Goal: Participate in discussion: Engage in conversation with other users on a specific topic

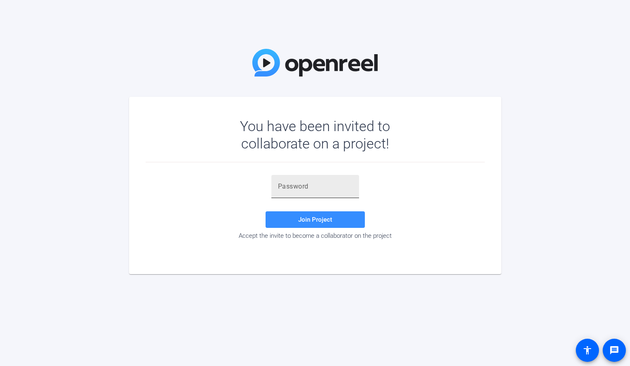
click at [298, 179] on div at bounding box center [315, 186] width 74 height 23
click at [296, 185] on input "text" at bounding box center [315, 186] width 74 height 10
paste input "+!oAUS"
type input "+!oAUS"
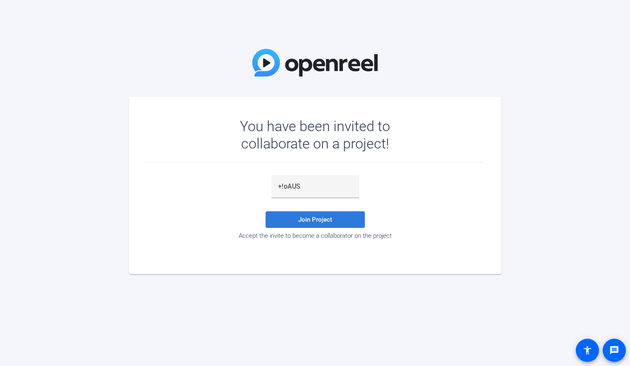
click at [325, 223] on span "Join Project" at bounding box center [315, 219] width 34 height 7
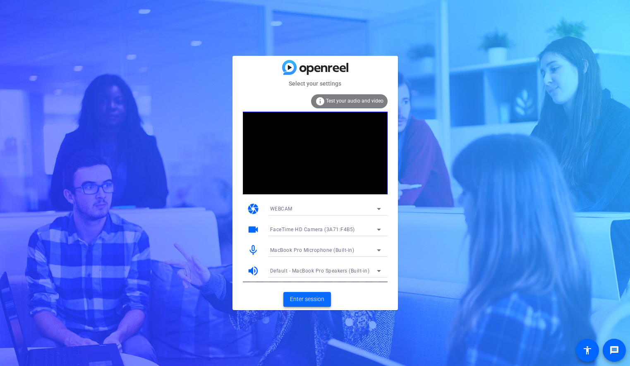
click at [315, 302] on span "Enter session" at bounding box center [307, 299] width 34 height 9
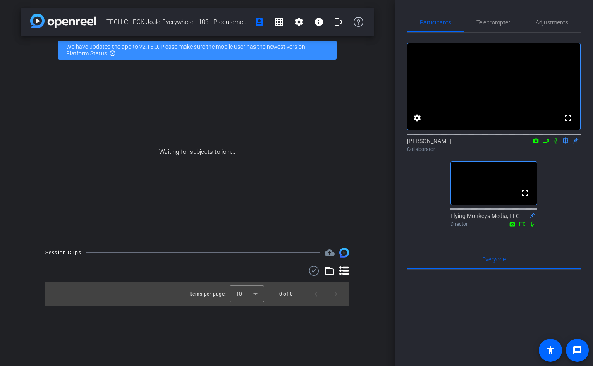
click at [112, 53] on mat-icon "highlight_off" at bounding box center [112, 53] width 7 height 7
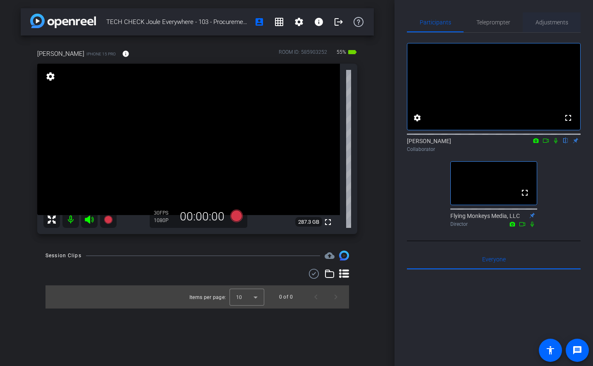
click at [564, 15] on span "Adjustments" at bounding box center [551, 22] width 33 height 20
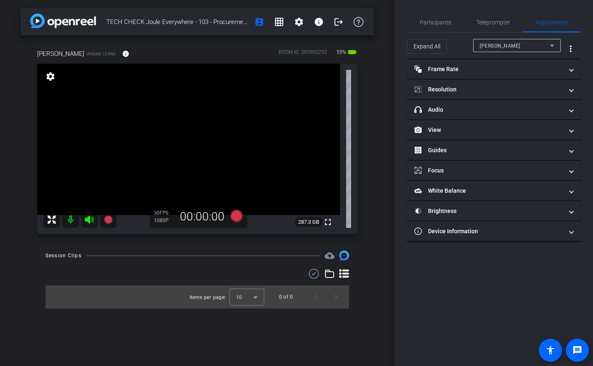
click at [498, 41] on div "[PERSON_NAME]" at bounding box center [514, 46] width 70 height 10
click at [498, 41] on div at bounding box center [296, 183] width 593 height 366
click at [460, 93] on mat-panel-title "Resolution" at bounding box center [488, 89] width 149 height 9
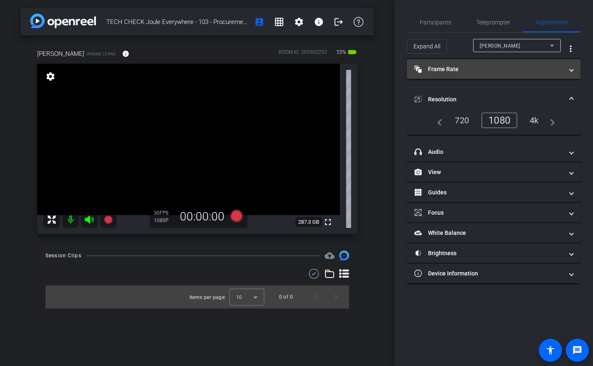
click at [476, 67] on mat-panel-title "Frame Rate Frame Rate" at bounding box center [488, 69] width 149 height 9
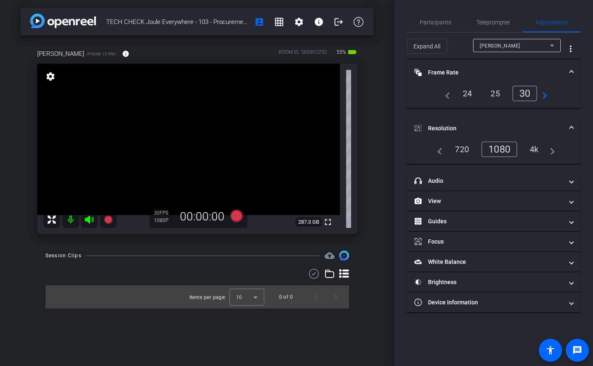
click at [522, 65] on mat-expansion-panel-header "Frame Rate Frame Rate" at bounding box center [494, 72] width 174 height 26
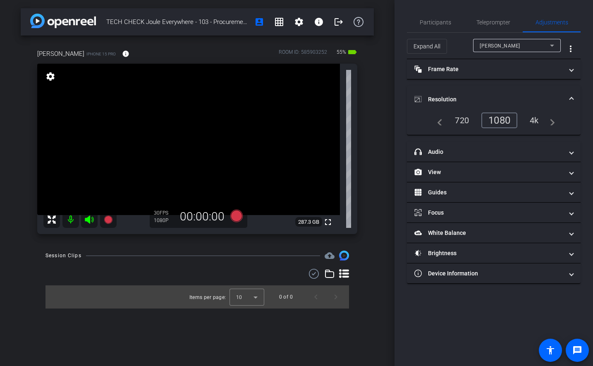
click at [516, 93] on mat-expansion-panel-header "Resolution" at bounding box center [494, 99] width 174 height 26
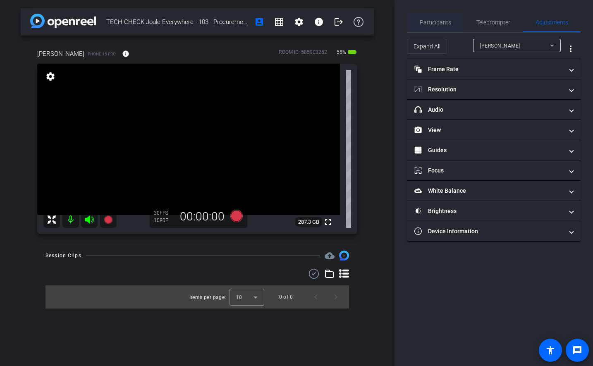
click at [431, 17] on span "Participants" at bounding box center [435, 22] width 31 height 20
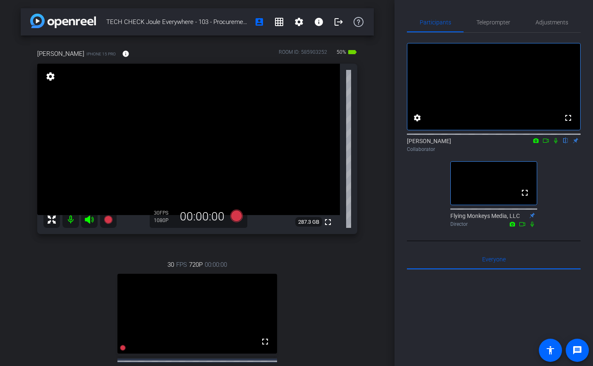
click at [382, 177] on div "TECH CHECK Joule Everywhere - 103 - Procurement. account_box grid_on settings i…" at bounding box center [197, 183] width 394 height 366
click at [385, 141] on div "TECH CHECK Joule Everywhere - 103 - Procurement. account_box grid_on settings i…" at bounding box center [197, 183] width 394 height 366
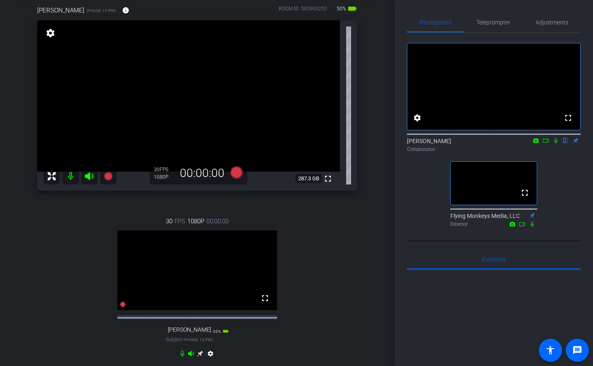
scroll to position [48, 0]
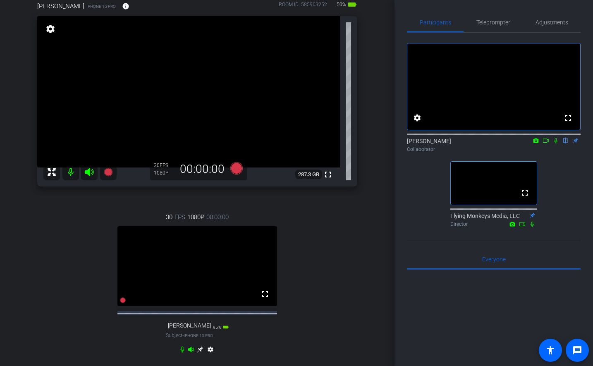
click at [554, 143] on icon at bounding box center [555, 141] width 7 height 6
click at [554, 143] on icon at bounding box center [555, 140] width 5 height 5
click at [202, 353] on icon at bounding box center [200, 349] width 6 height 6
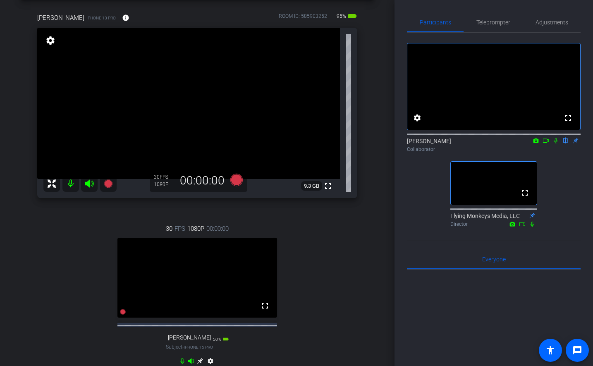
scroll to position [50, 0]
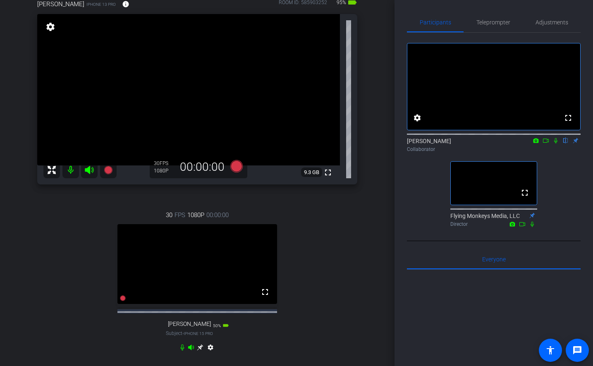
click at [347, 270] on div "30 FPS 1080P 00:00:00 fullscreen [PERSON_NAME] Subject - iPhone 15 Pro 50% batt…" at bounding box center [197, 282] width 320 height 171
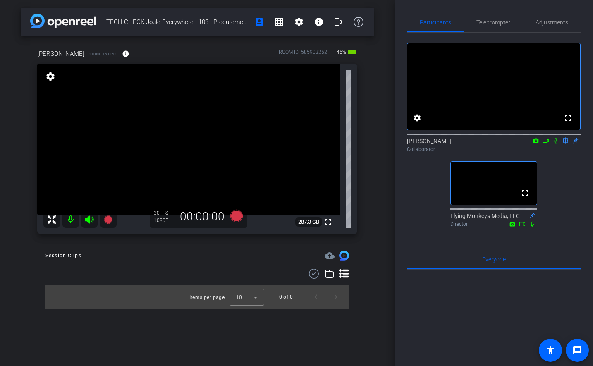
scroll to position [0, 0]
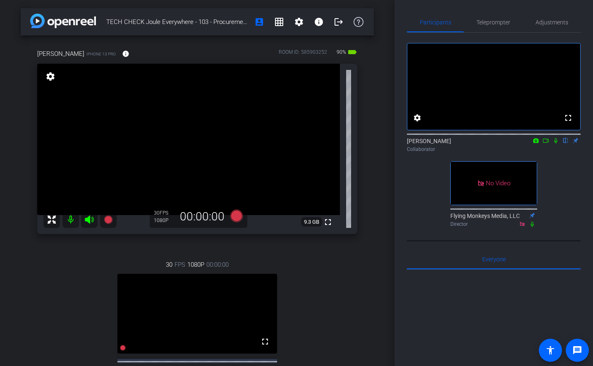
click at [544, 143] on icon at bounding box center [546, 140] width 6 height 4
click at [563, 143] on icon at bounding box center [565, 141] width 7 height 6
click at [372, 168] on div "[PERSON_NAME] iPhone 13 Pro info ROOM ID: 585903252 90% battery_std fullscreen …" at bounding box center [197, 231] width 353 height 390
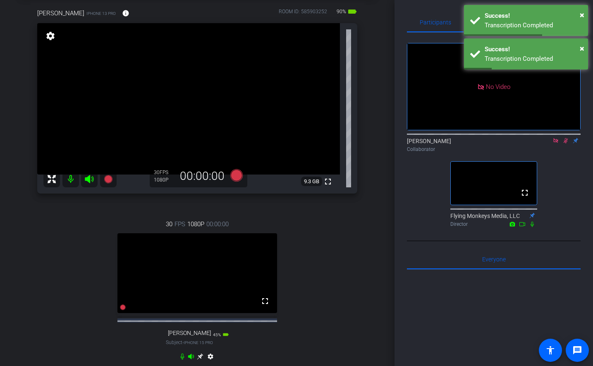
scroll to position [56, 0]
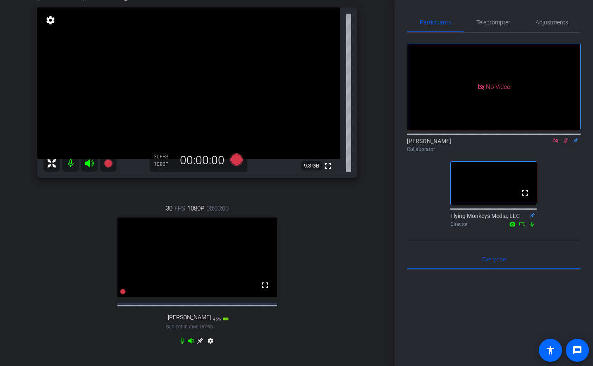
click at [557, 143] on icon at bounding box center [555, 141] width 7 height 6
click at [553, 143] on icon at bounding box center [555, 141] width 7 height 6
click at [496, 20] on span "Teleprompter" at bounding box center [493, 22] width 34 height 6
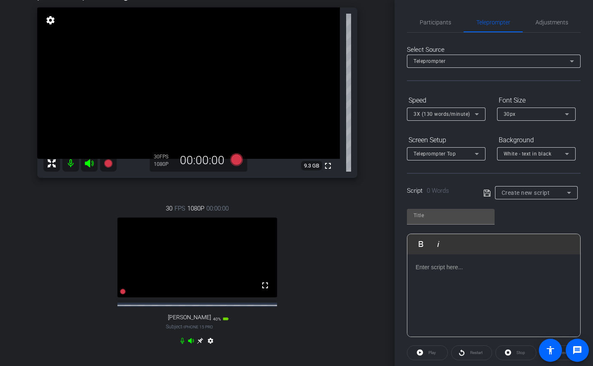
click at [469, 277] on div at bounding box center [493, 295] width 173 height 83
click at [525, 279] on p "Here's the prompter interface -- we can adjust the size of the words and the sp…" at bounding box center [493, 271] width 156 height 19
click at [468, 219] on input "text" at bounding box center [450, 215] width 74 height 10
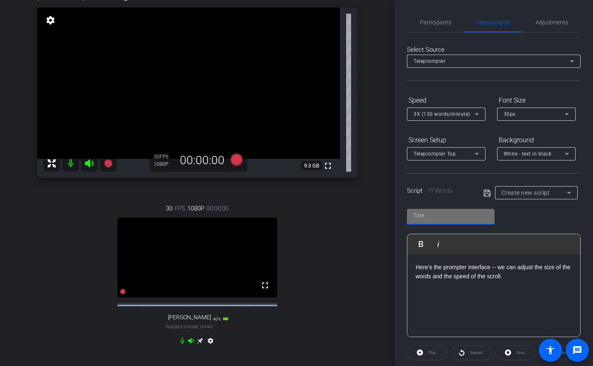
click at [549, 221] on div "Play Play from this location Play Selected Play and display the selected text o…" at bounding box center [494, 270] width 174 height 134
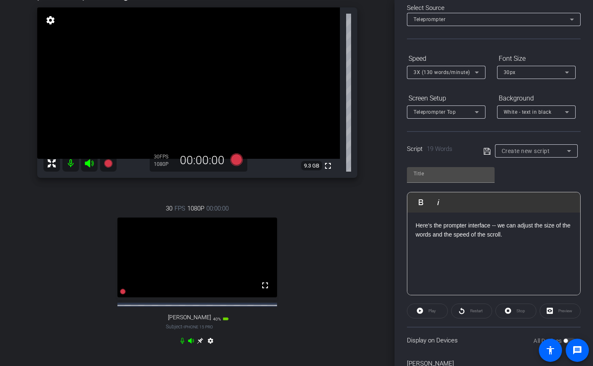
scroll to position [42, 0]
click at [548, 230] on p "Here's the prompter interface -- we can adjust the size of the words and the sp…" at bounding box center [493, 229] width 156 height 19
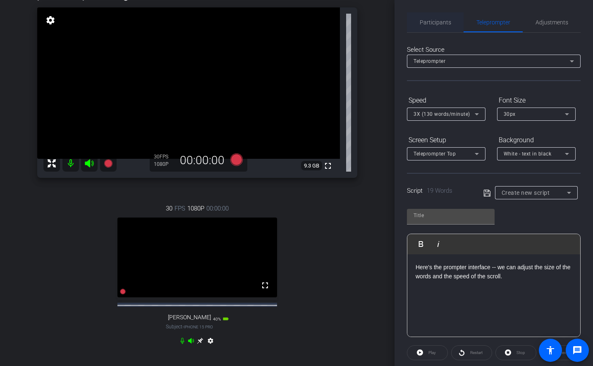
click at [438, 19] on span "Participants" at bounding box center [435, 22] width 31 height 6
click at [442, 29] on span "Participants" at bounding box center [435, 22] width 31 height 20
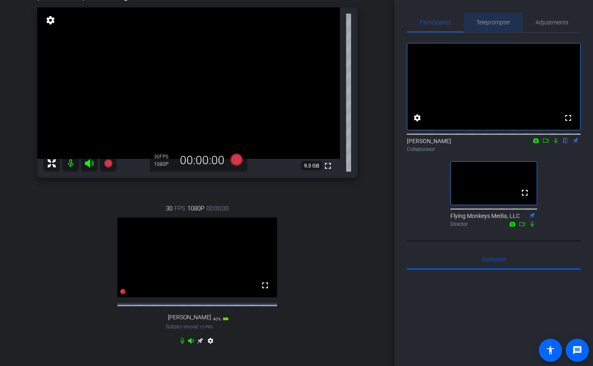
click at [486, 24] on span "Teleprompter" at bounding box center [493, 22] width 34 height 6
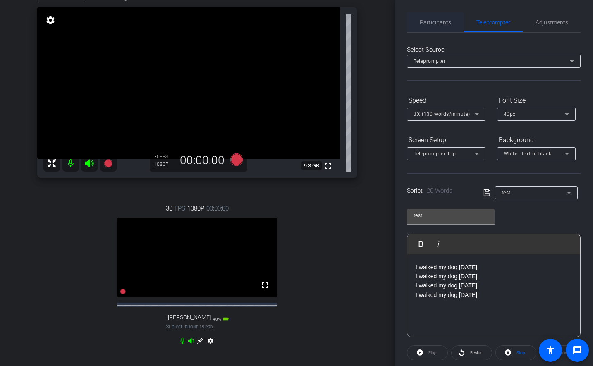
click at [437, 25] on span "Participants" at bounding box center [435, 22] width 31 height 6
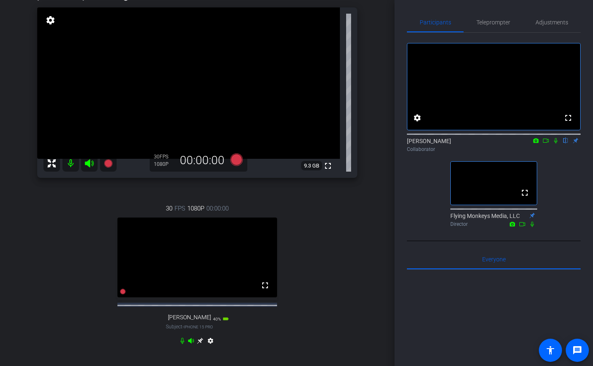
click at [379, 141] on div "TECH CHECK Joule Everywhere - 103 - Procurement. account_box grid_on settings i…" at bounding box center [197, 127] width 394 height 366
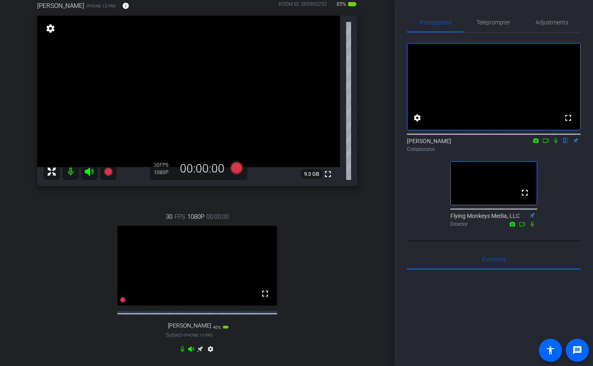
scroll to position [53, 0]
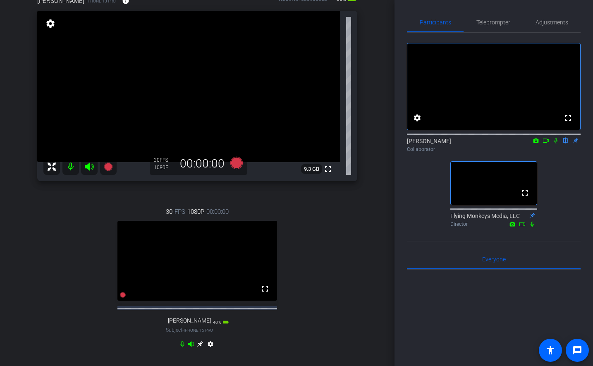
click at [422, 230] on div "fullscreen settings [PERSON_NAME] flip Collaborator fullscreen Flying Monkeys M…" at bounding box center [494, 132] width 174 height 198
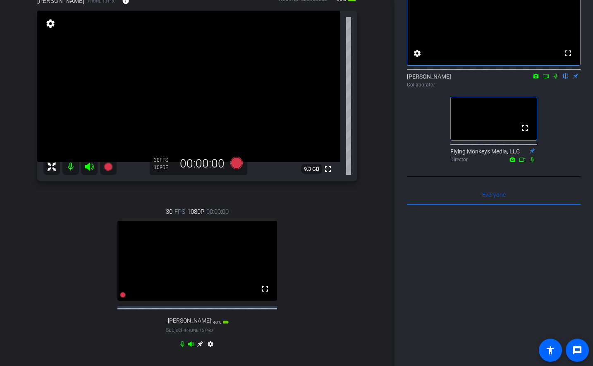
scroll to position [186, 0]
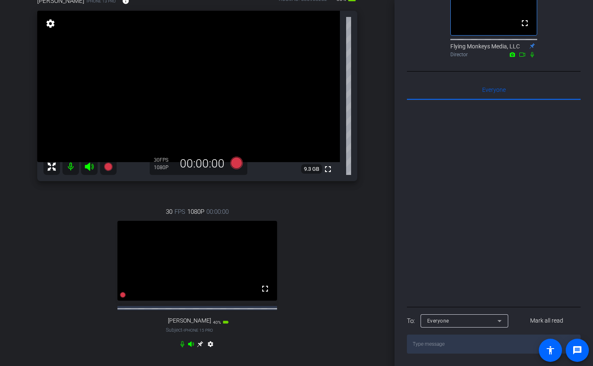
click at [428, 280] on div at bounding box center [494, 202] width 174 height 205
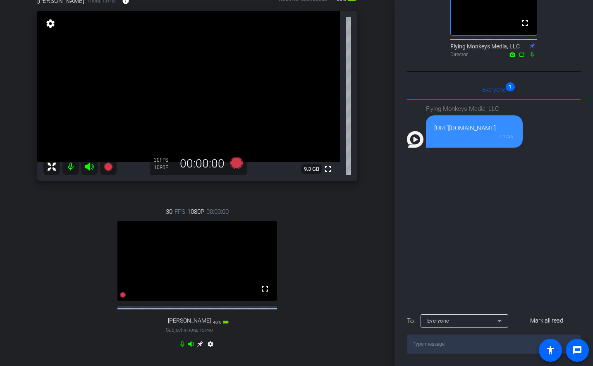
drag, startPoint x: 551, startPoint y: 126, endPoint x: 435, endPoint y: 128, distance: 116.6
click at [435, 128] on div "[URL][DOMAIN_NAME] 11:59" at bounding box center [474, 131] width 97 height 32
copy div "[URL][DOMAIN_NAME]"
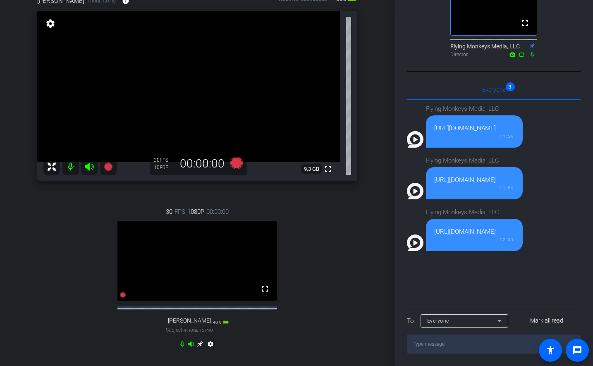
click at [564, 153] on div "Flying Monkeys Media, LLC [URL][DOMAIN_NAME] 11:59" at bounding box center [489, 176] width 165 height 48
drag, startPoint x: 556, startPoint y: 181, endPoint x: 430, endPoint y: 181, distance: 125.2
click at [430, 181] on div "[URL][DOMAIN_NAME] 11:59" at bounding box center [474, 183] width 97 height 32
drag, startPoint x: 479, startPoint y: 242, endPoint x: 432, endPoint y: 234, distance: 47.8
click at [432, 234] on div "[URL][DOMAIN_NAME] 12:01" at bounding box center [474, 235] width 97 height 32
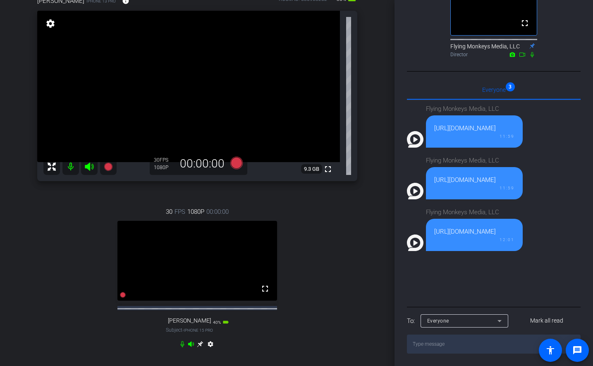
copy div "[URL][DOMAIN_NAME]"
drag, startPoint x: 557, startPoint y: 180, endPoint x: 435, endPoint y: 179, distance: 121.5
click at [435, 179] on div "[URL][DOMAIN_NAME] 11:59" at bounding box center [474, 183] width 97 height 32
copy div "[URL][DOMAIN_NAME]"
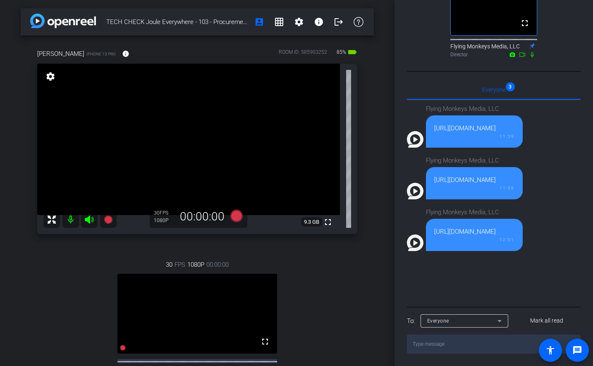
scroll to position [0, 0]
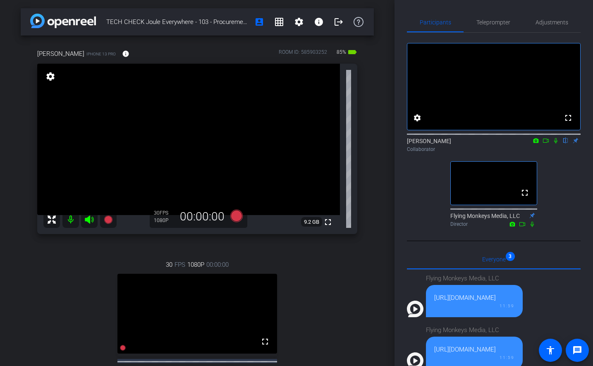
click at [373, 175] on div "[PERSON_NAME] iPhone 13 Pro info ROOM ID: 585903252 85% battery_std fullscreen …" at bounding box center [197, 231] width 353 height 390
click at [415, 230] on div "fullscreen settings [PERSON_NAME] flip Collaborator fullscreen Flying Monkeys M…" at bounding box center [494, 132] width 174 height 198
